Goal: Navigation & Orientation: Find specific page/section

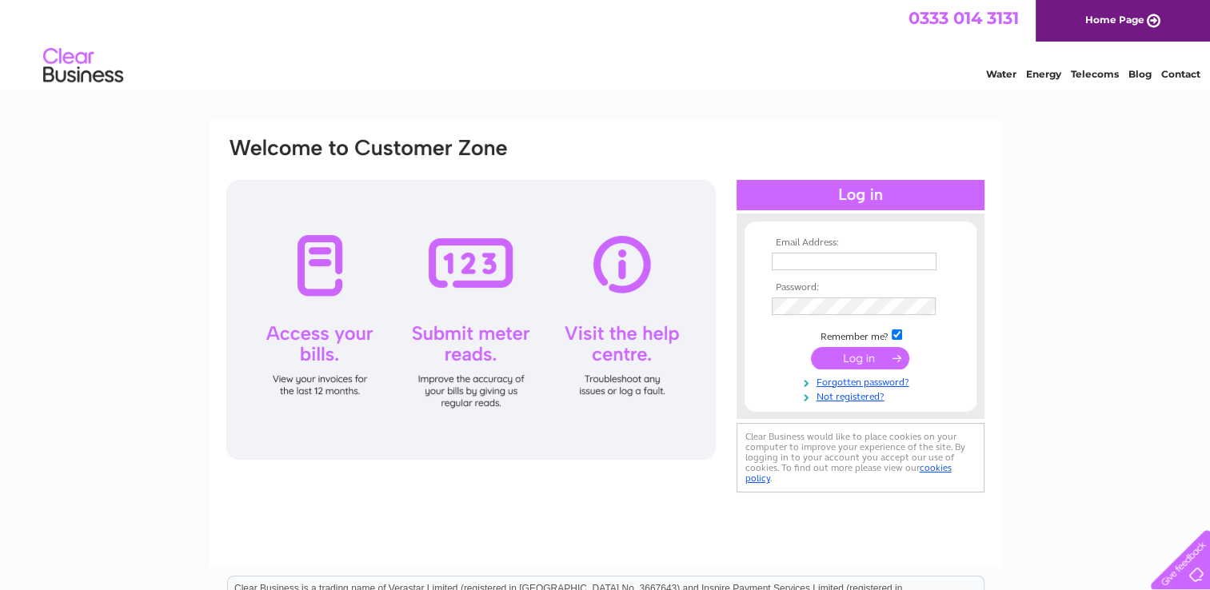
type input "[EMAIL_ADDRESS][DOMAIN_NAME]"
click at [858, 355] on input "submit" at bounding box center [860, 358] width 98 height 22
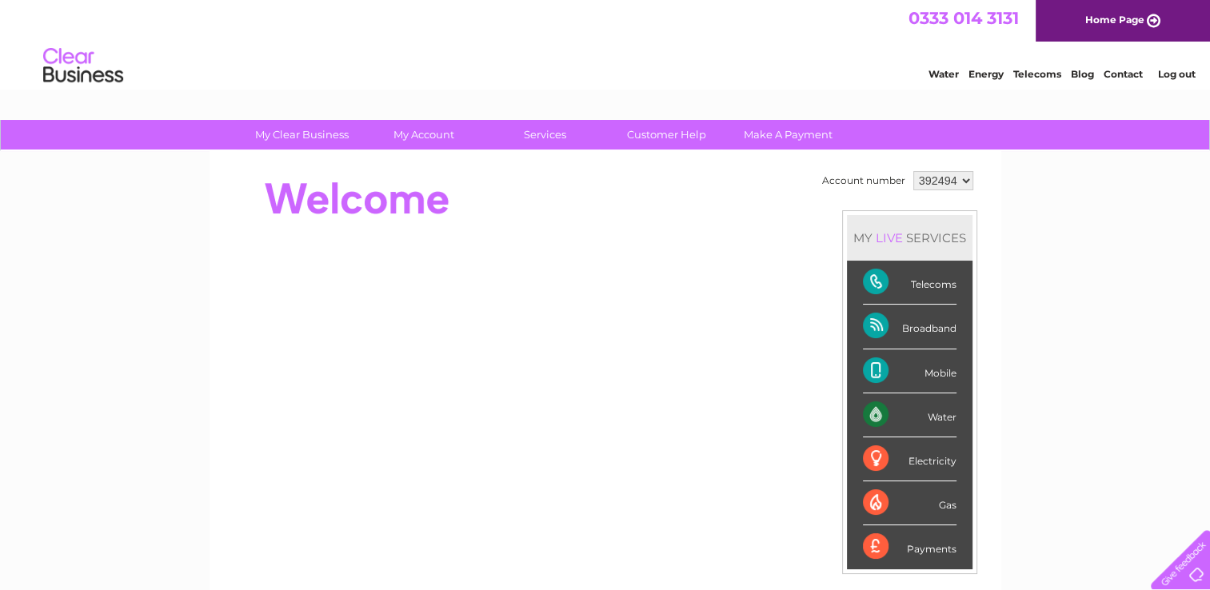
click at [1130, 76] on link "Contact" at bounding box center [1123, 74] width 39 height 12
click at [662, 136] on link "Customer Help" at bounding box center [667, 135] width 132 height 30
